Goal: Transaction & Acquisition: Purchase product/service

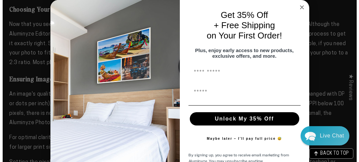
scroll to position [732, 0]
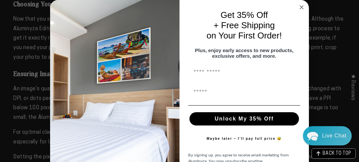
click at [23, 87] on div "Close dialog Get 35% Off + Free Shipping on Your First Order! Plus, enjoy early…" at bounding box center [179, 81] width 359 height 162
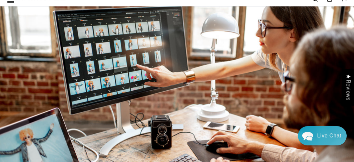
scroll to position [0, 0]
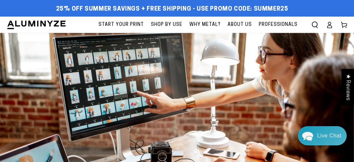
click at [237, 24] on span "About Us" at bounding box center [239, 25] width 24 height 8
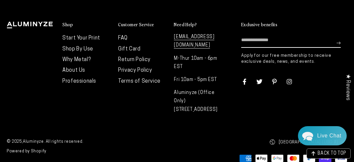
scroll to position [1509, 0]
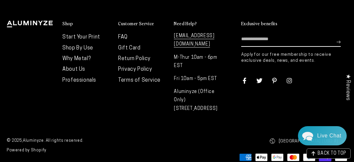
click at [286, 83] on icon at bounding box center [288, 80] width 5 height 5
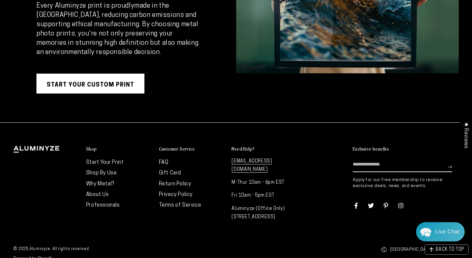
scroll to position [1263, 0]
click at [112, 85] on link "Start Your Custom Print" at bounding box center [90, 84] width 108 height 20
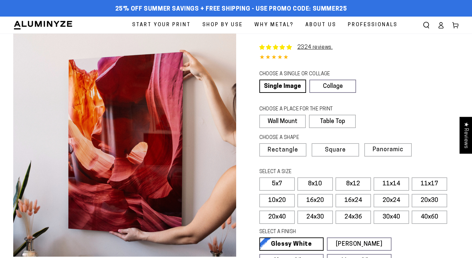
select select "**********"
click at [279, 87] on link "Single Image" at bounding box center [282, 86] width 45 height 13
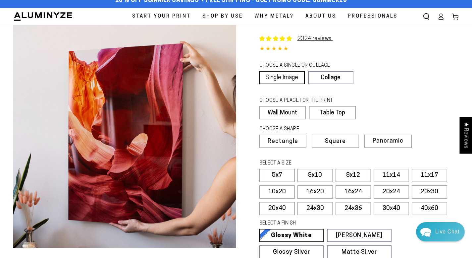
scroll to position [10, 0]
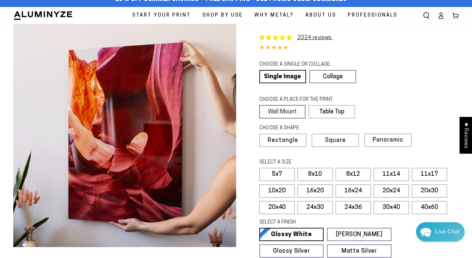
click at [285, 112] on label "Wall Mount" at bounding box center [283, 111] width 46 height 13
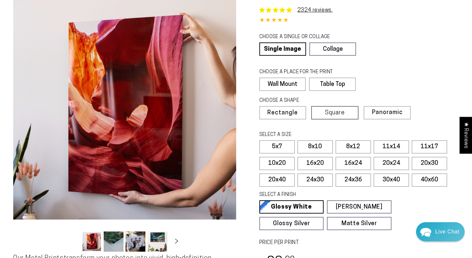
scroll to position [39, 0]
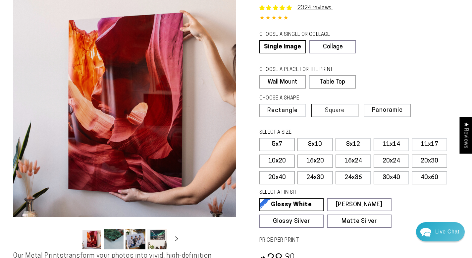
click at [327, 139] on label "8x10" at bounding box center [315, 144] width 35 height 13
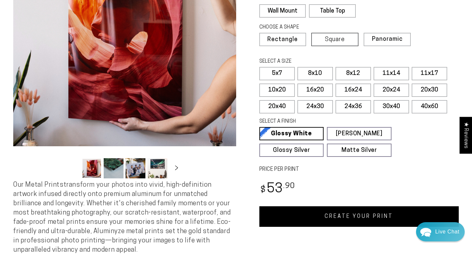
scroll to position [114, 0]
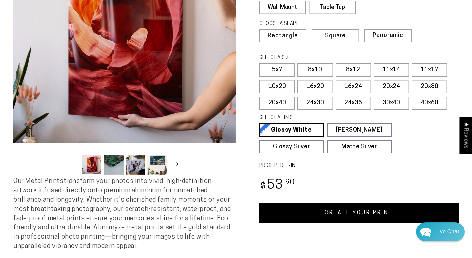
click at [113, 163] on button "Load image 2 in gallery view" at bounding box center [114, 164] width 20 height 20
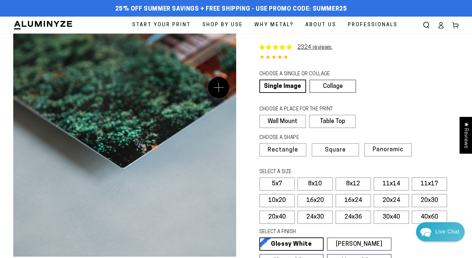
scroll to position [79, 0]
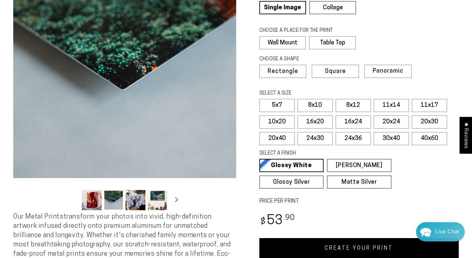
click at [136, 201] on button "Load image 3 in gallery view" at bounding box center [136, 200] width 20 height 20
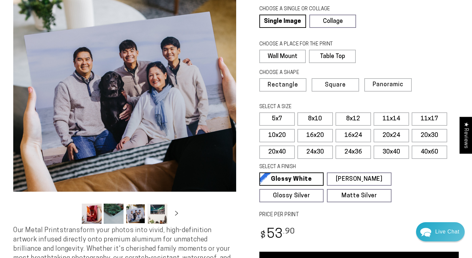
scroll to position [68, 0]
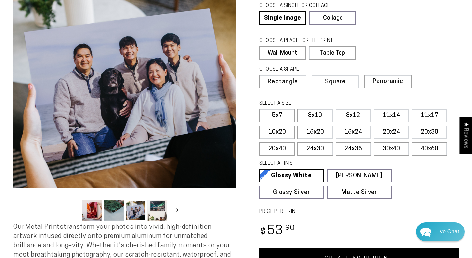
click at [161, 215] on button "Load image 4 in gallery view" at bounding box center [158, 210] width 20 height 20
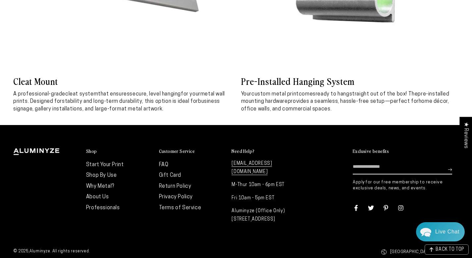
scroll to position [2952, 0]
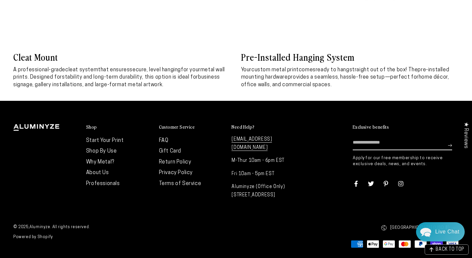
click at [193, 209] on div "Shop Start Your Print Shop By Use Why Metal? About Us Professionals" at bounding box center [236, 162] width 472 height 122
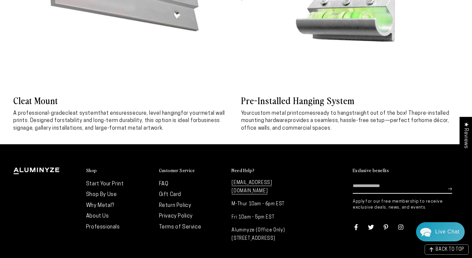
scroll to position [2936, 0]
